Goal: Task Accomplishment & Management: Use online tool/utility

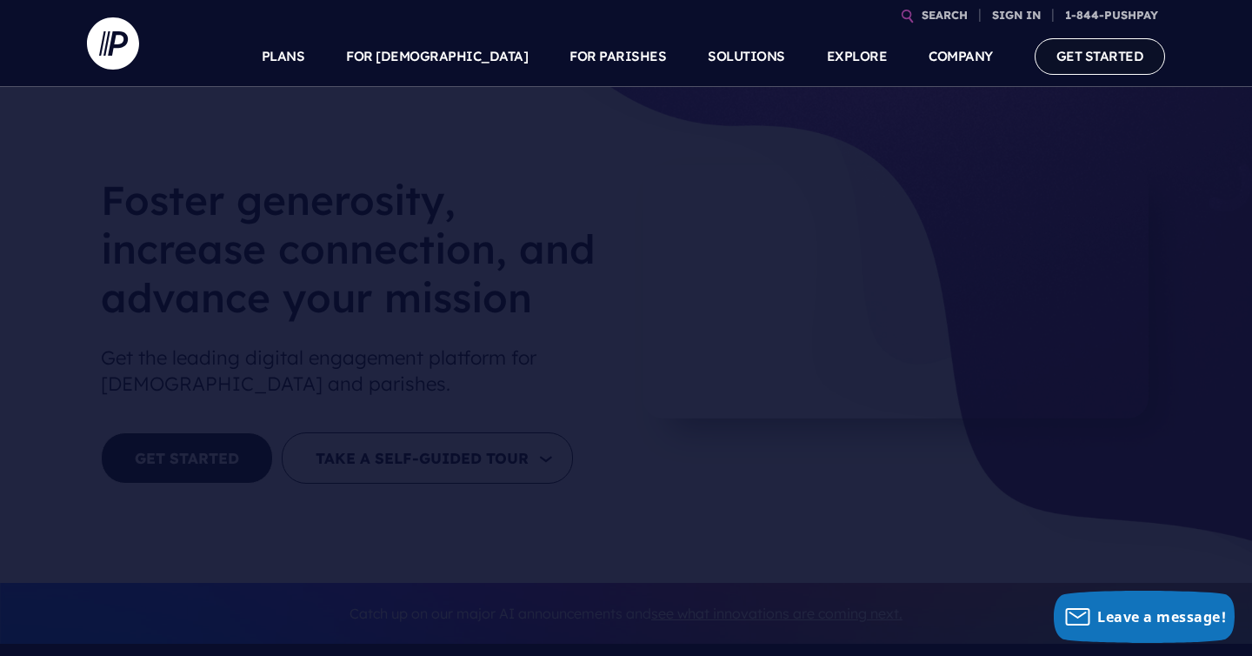
click at [1102, 51] on link "GET STARTED" at bounding box center [1100, 56] width 131 height 36
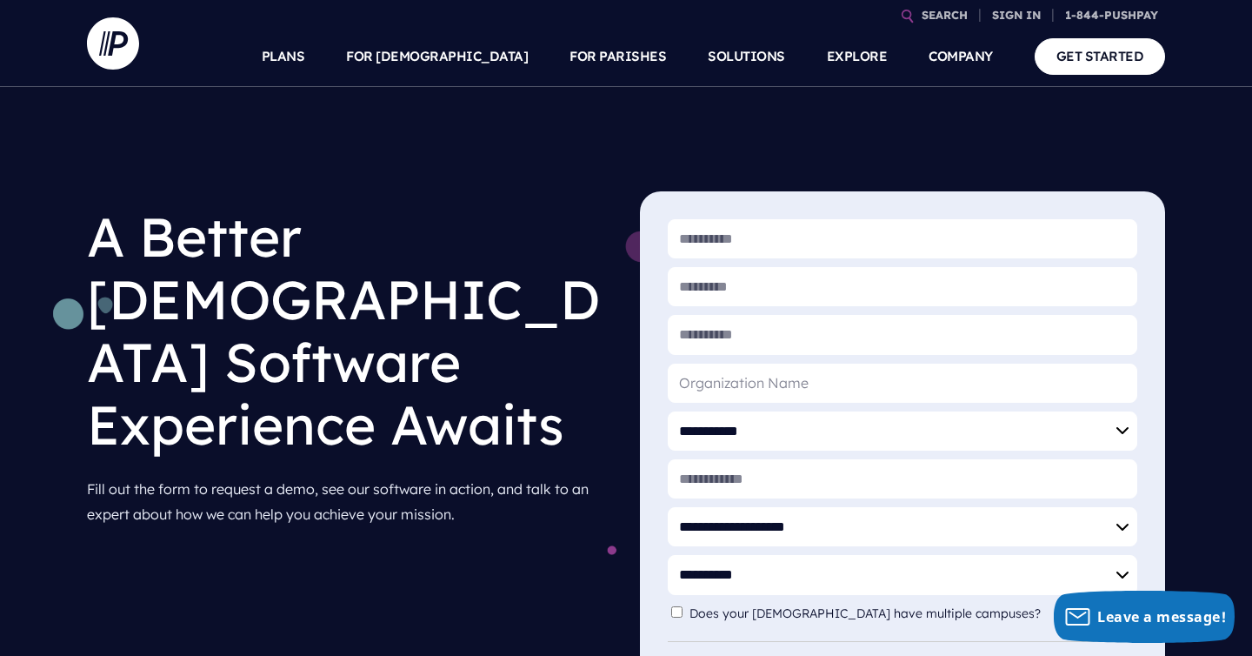
click at [749, 110] on div "**********" at bounding box center [626, 442] width 1252 height 711
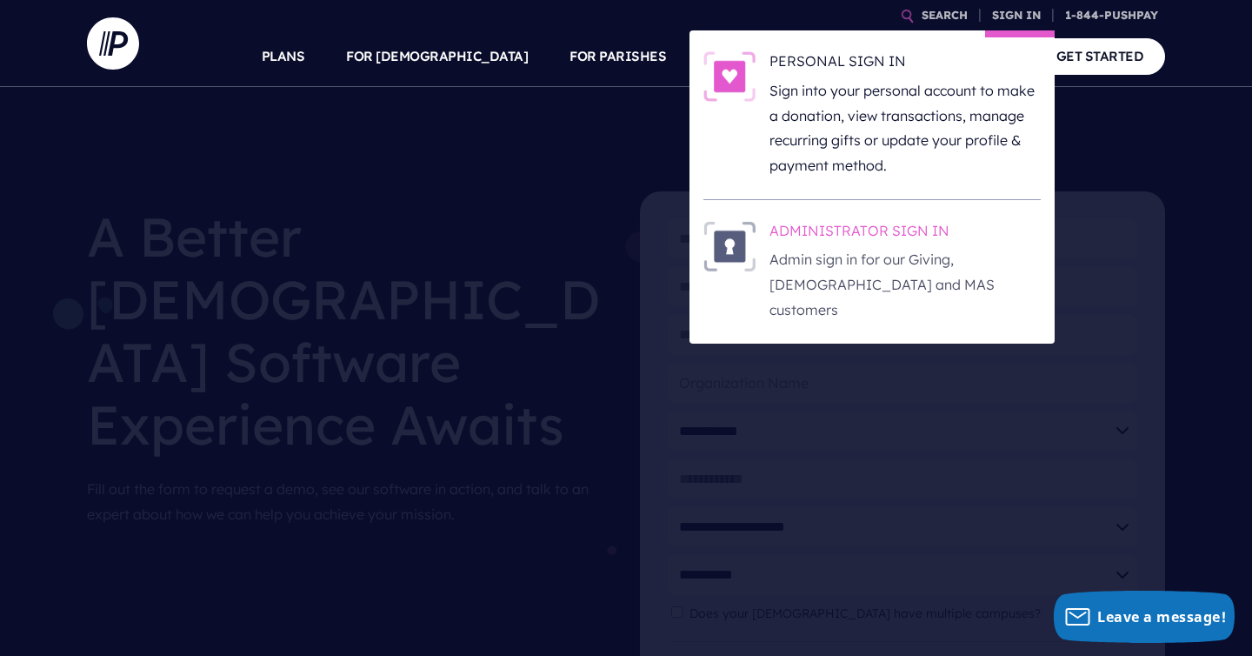
click at [836, 229] on h6 "ADMINISTRATOR SIGN IN" at bounding box center [904, 234] width 271 height 26
